Goal: Find specific page/section: Find specific page/section

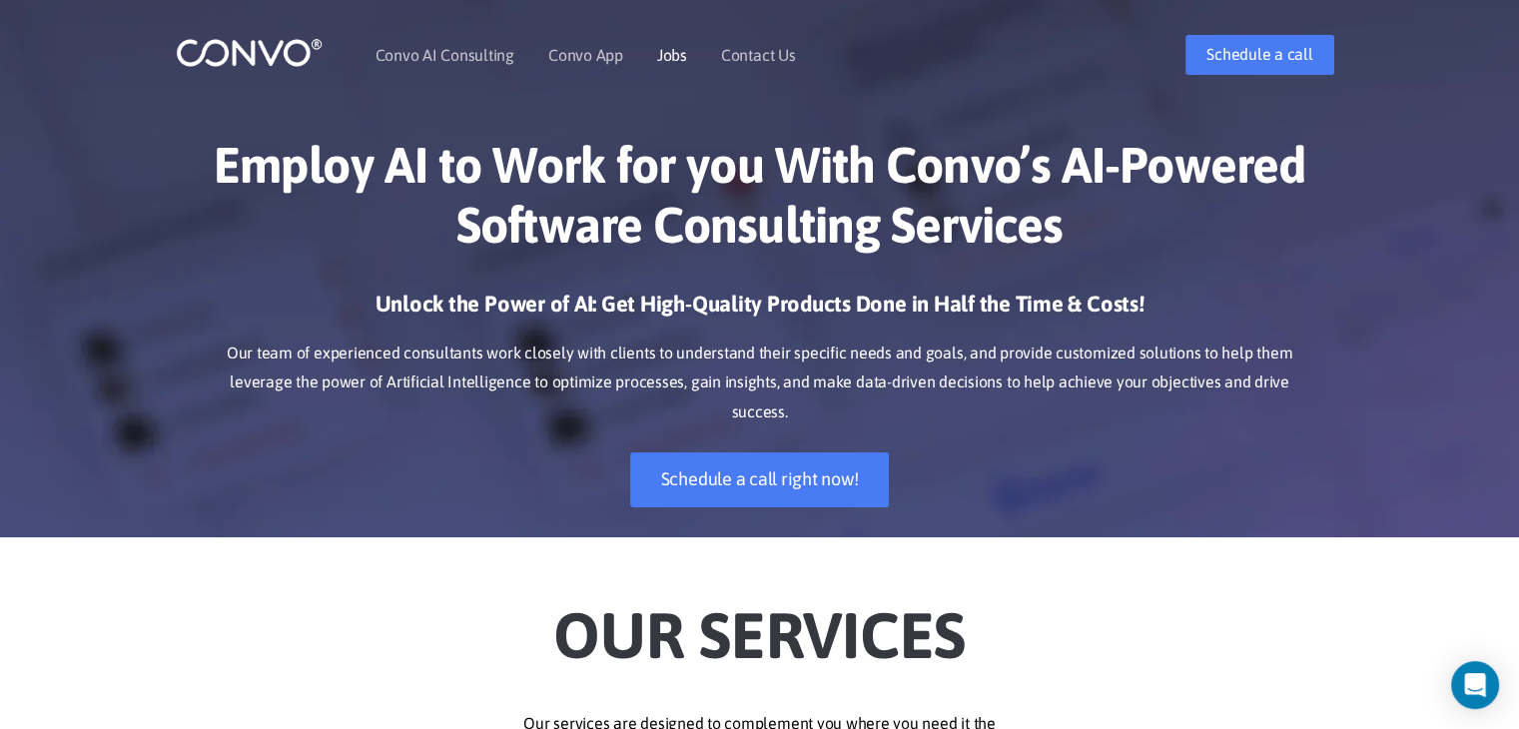
click at [679, 61] on link "Jobs" at bounding box center [672, 55] width 30 height 16
click at [660, 49] on link "Jobs" at bounding box center [672, 55] width 30 height 16
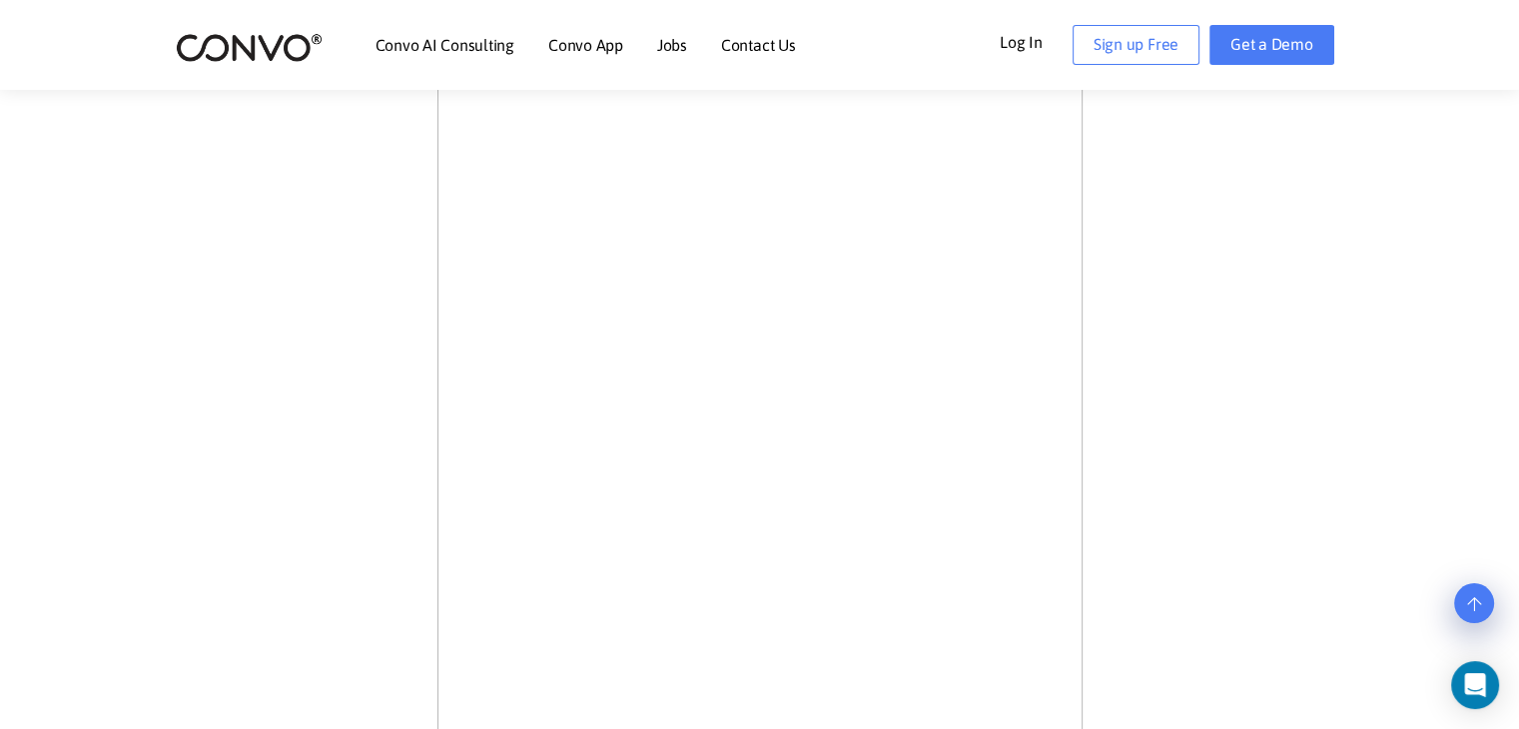
scroll to position [1198, 0]
